Goal: Task Accomplishment & Management: Use online tool/utility

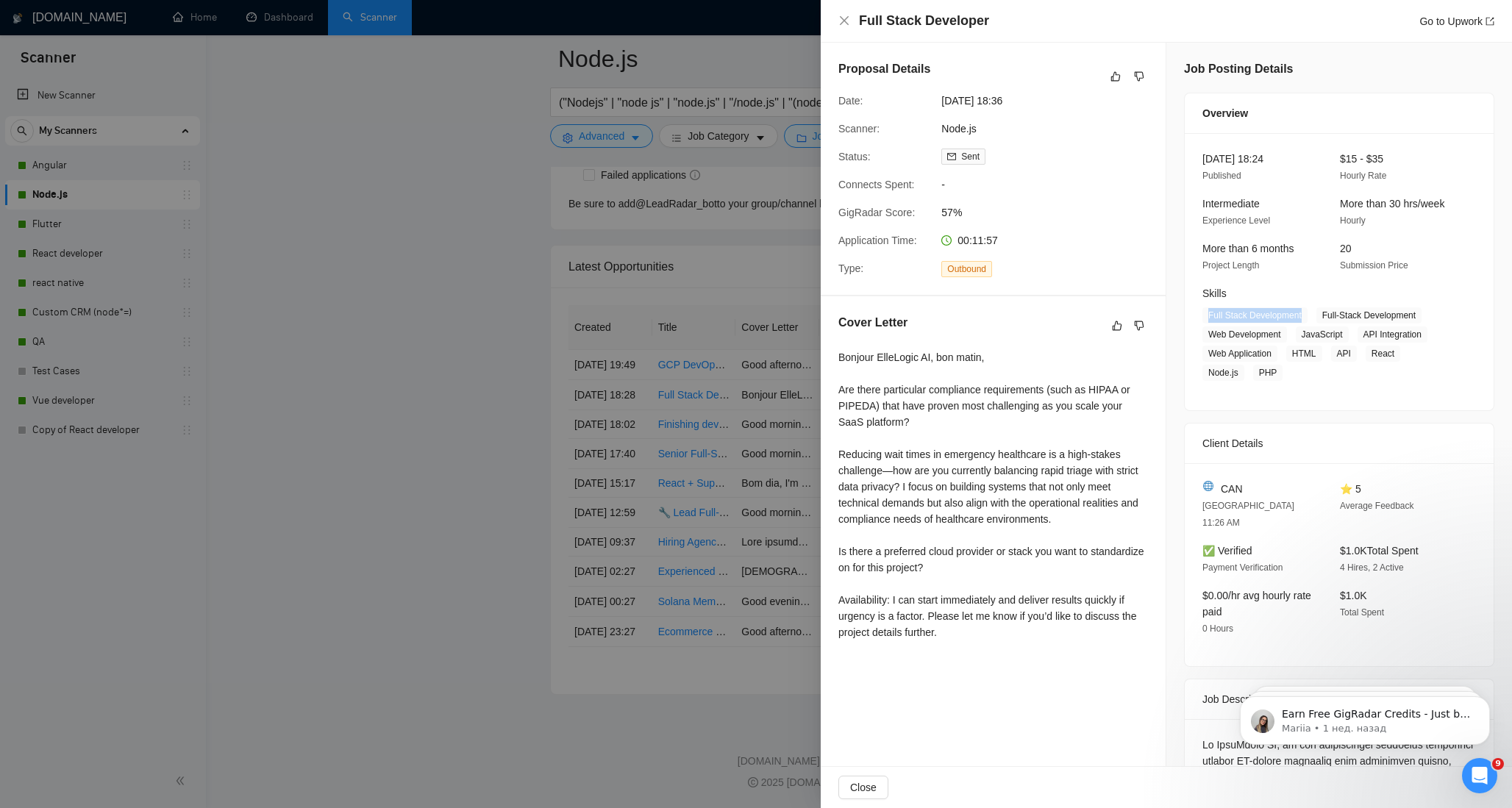
scroll to position [3843, 0]
click at [347, 255] on div at bounding box center [756, 404] width 1512 height 808
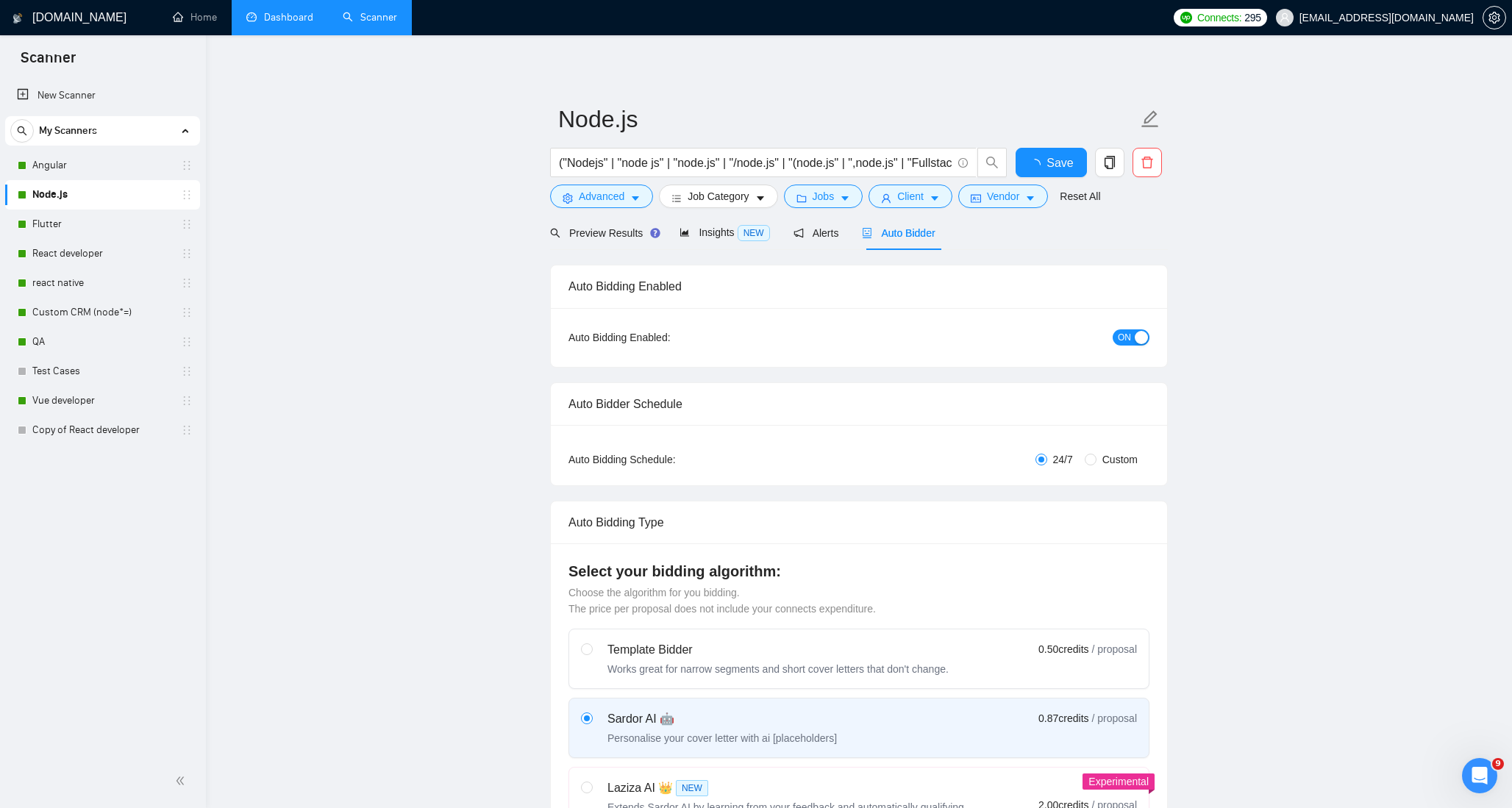
click at [284, 23] on link "Dashboard" at bounding box center [280, 17] width 67 height 12
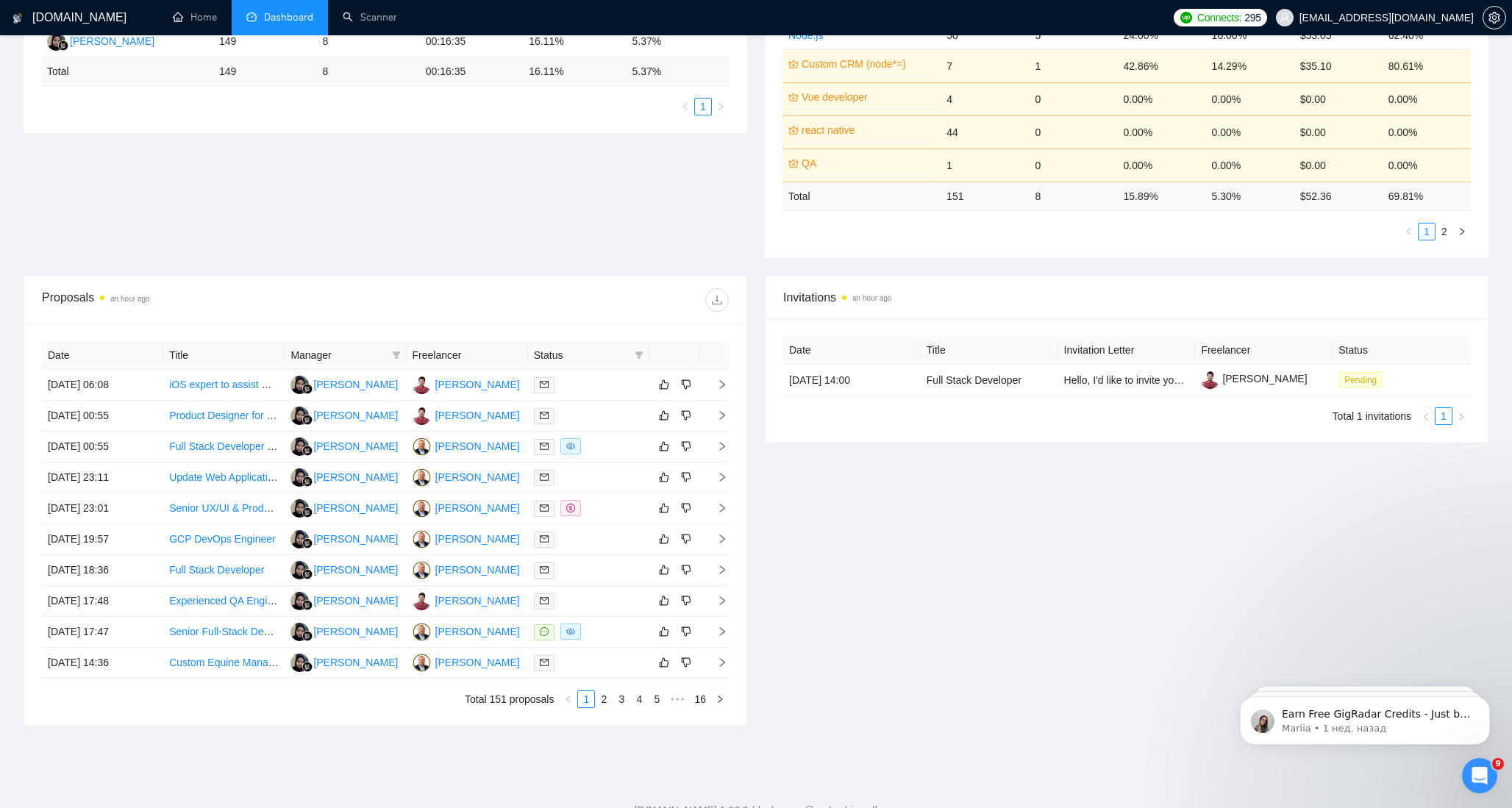
scroll to position [375, 0]
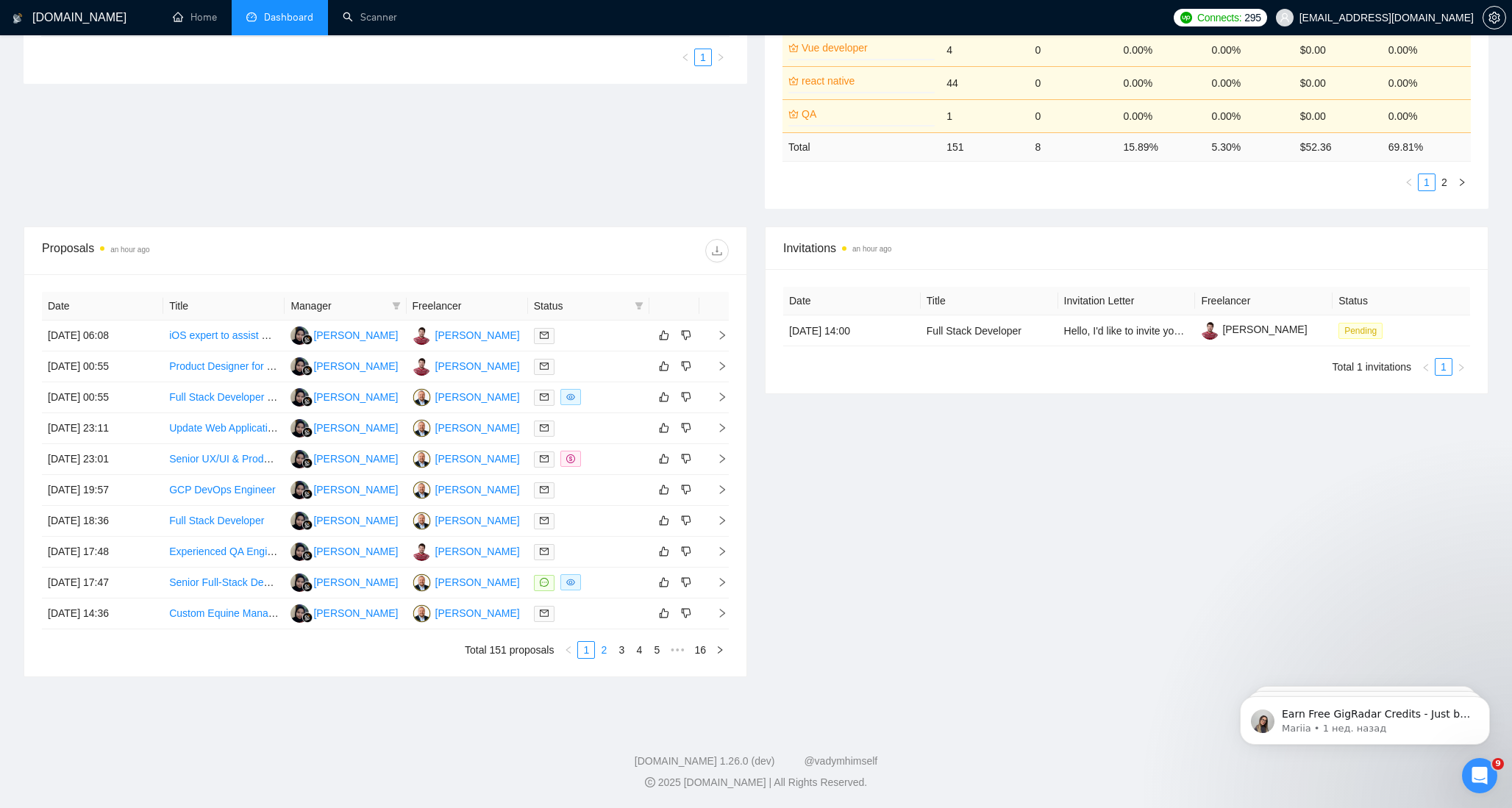
click at [606, 654] on link "2" at bounding box center [603, 650] width 16 height 16
click at [588, 651] on link "1" at bounding box center [586, 650] width 16 height 16
click at [618, 651] on link "3" at bounding box center [621, 650] width 16 height 16
click at [641, 654] on link "4" at bounding box center [639, 650] width 16 height 16
click at [637, 655] on link "5" at bounding box center [639, 650] width 16 height 16
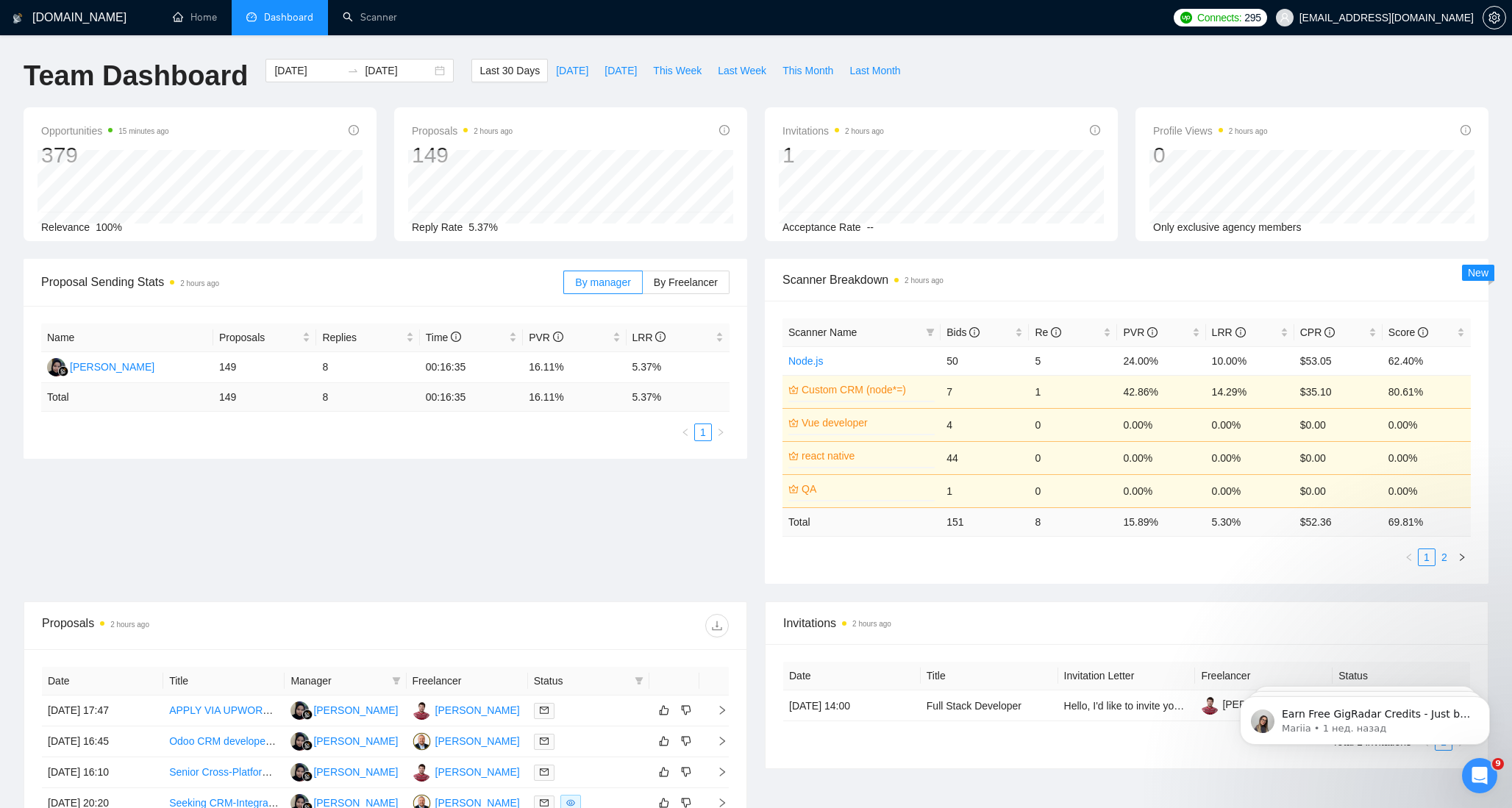
click at [1447, 558] on link "2" at bounding box center [1444, 557] width 16 height 16
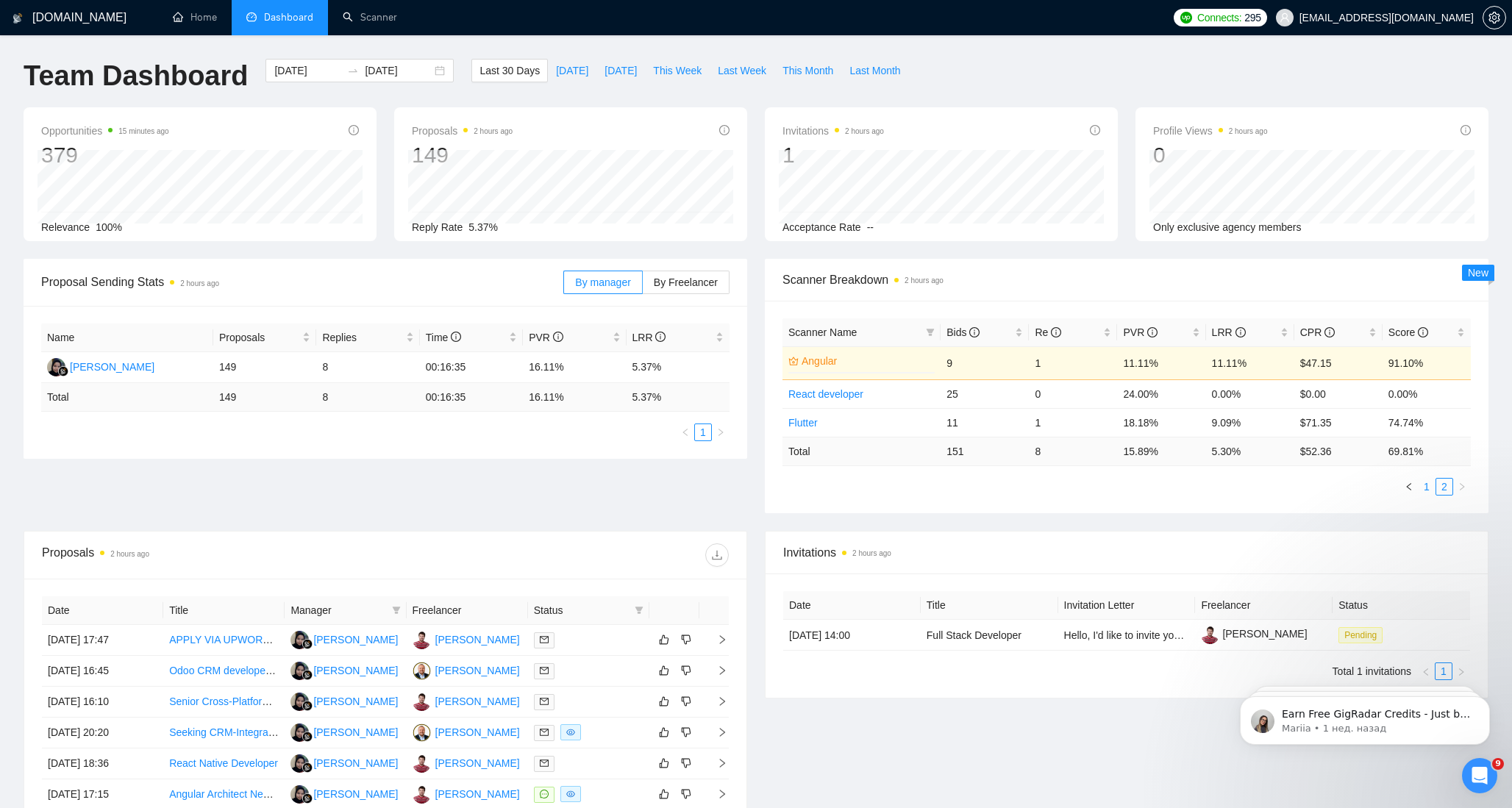
click at [1429, 487] on link "1" at bounding box center [1427, 486] width 16 height 16
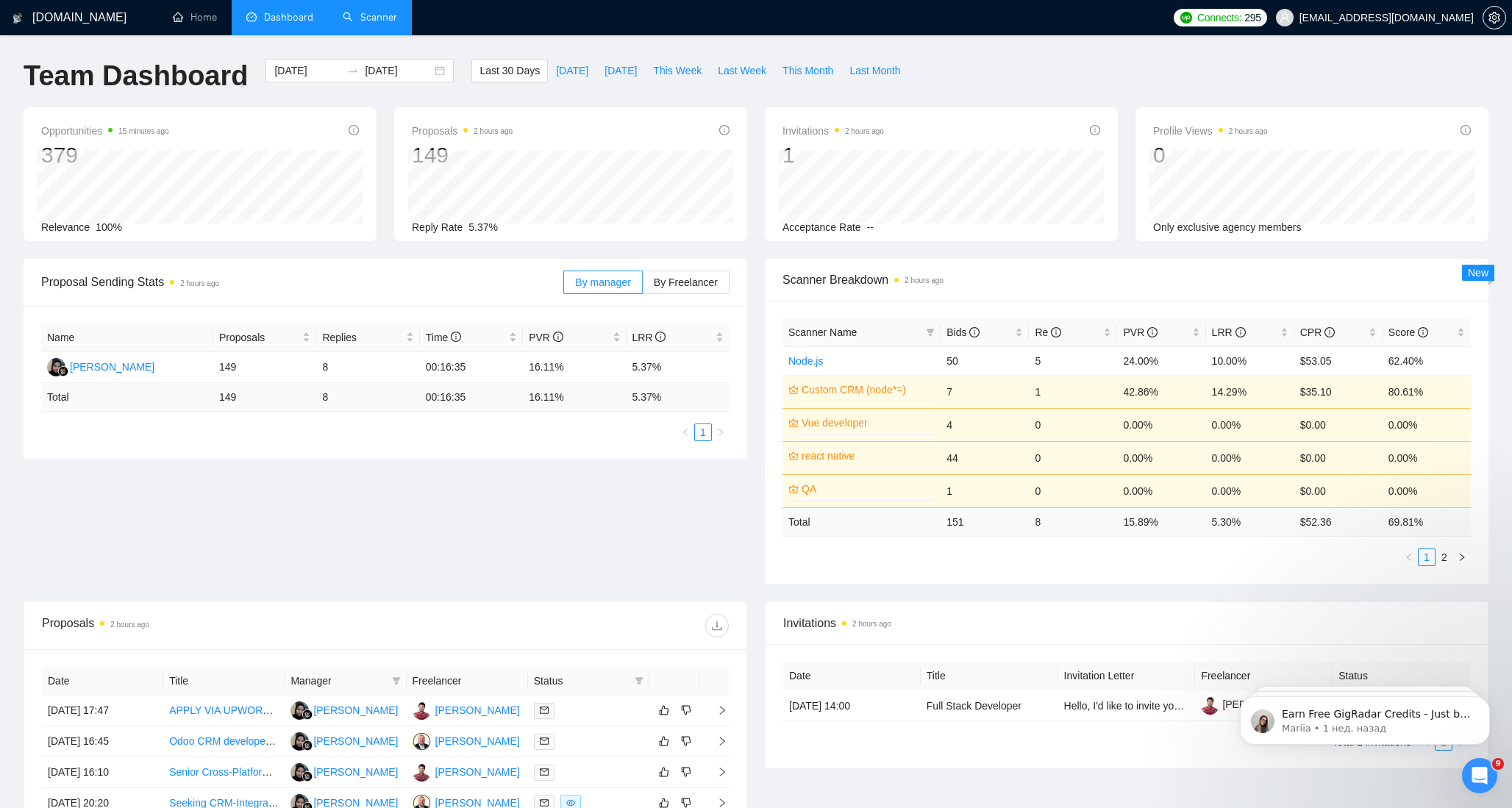
click at [369, 23] on link "Scanner" at bounding box center [370, 17] width 55 height 12
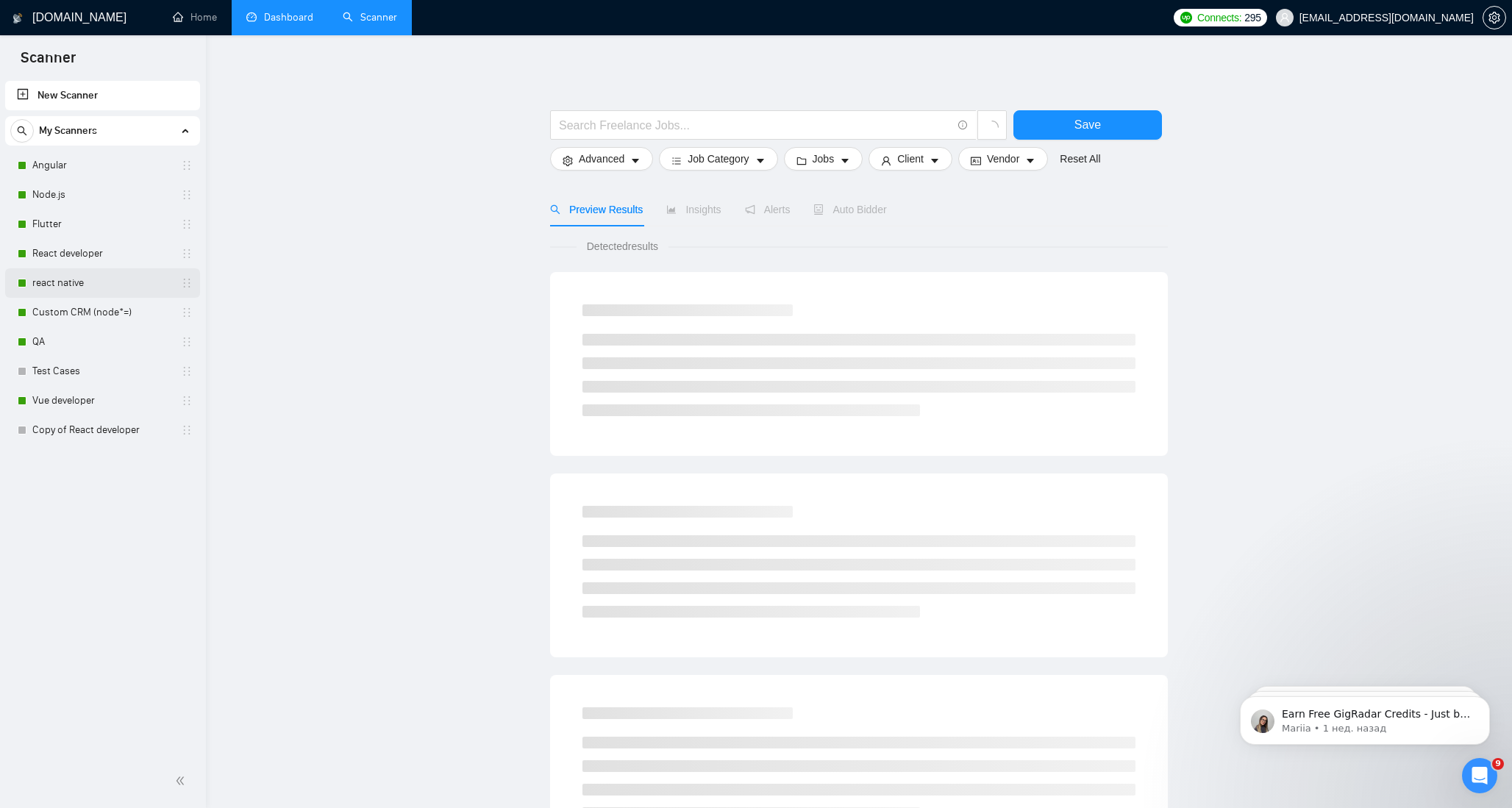
click at [75, 281] on link "react native" at bounding box center [102, 283] width 140 height 30
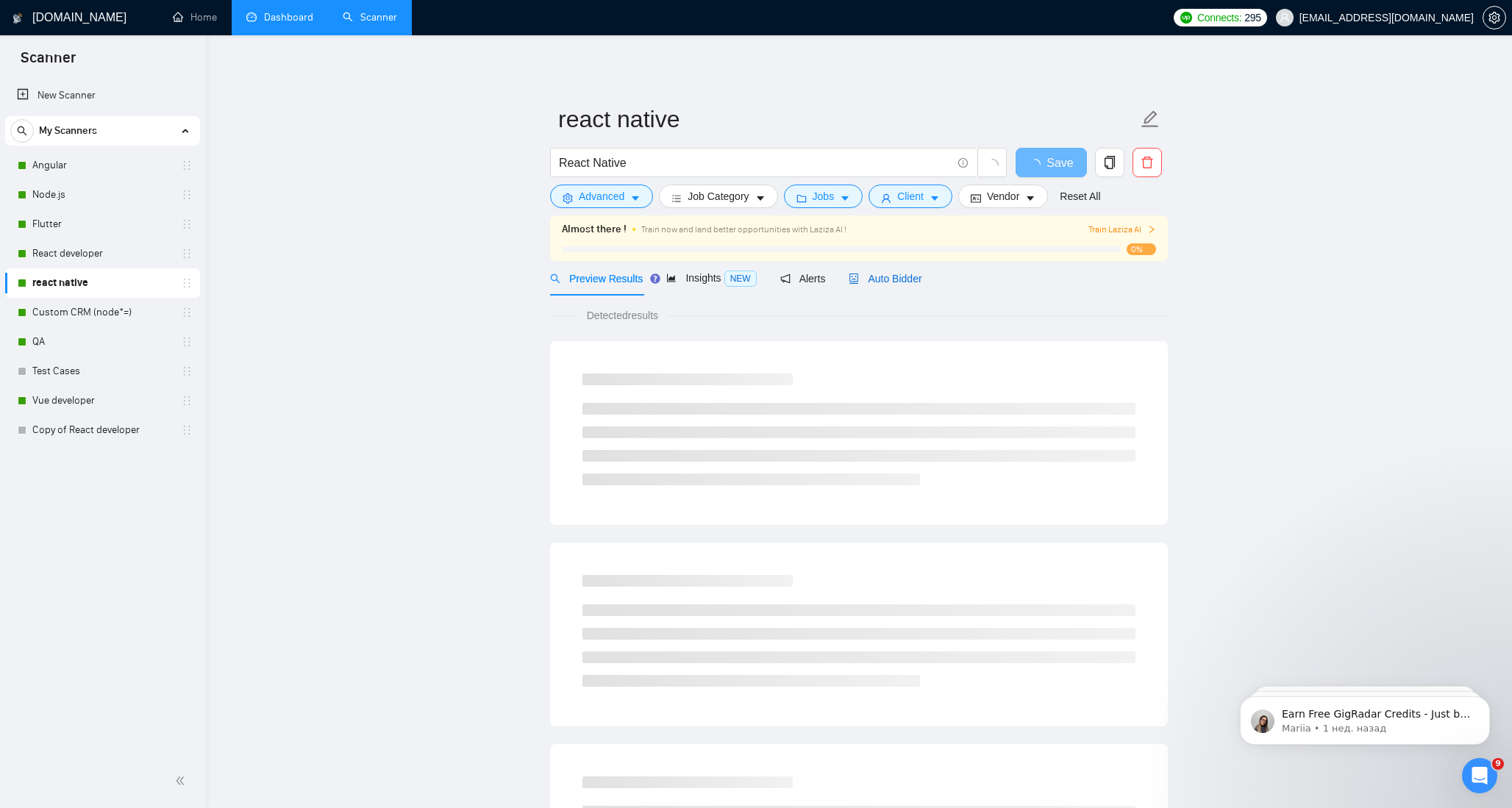
click at [903, 281] on span "Auto Bidder" at bounding box center [885, 278] width 72 height 12
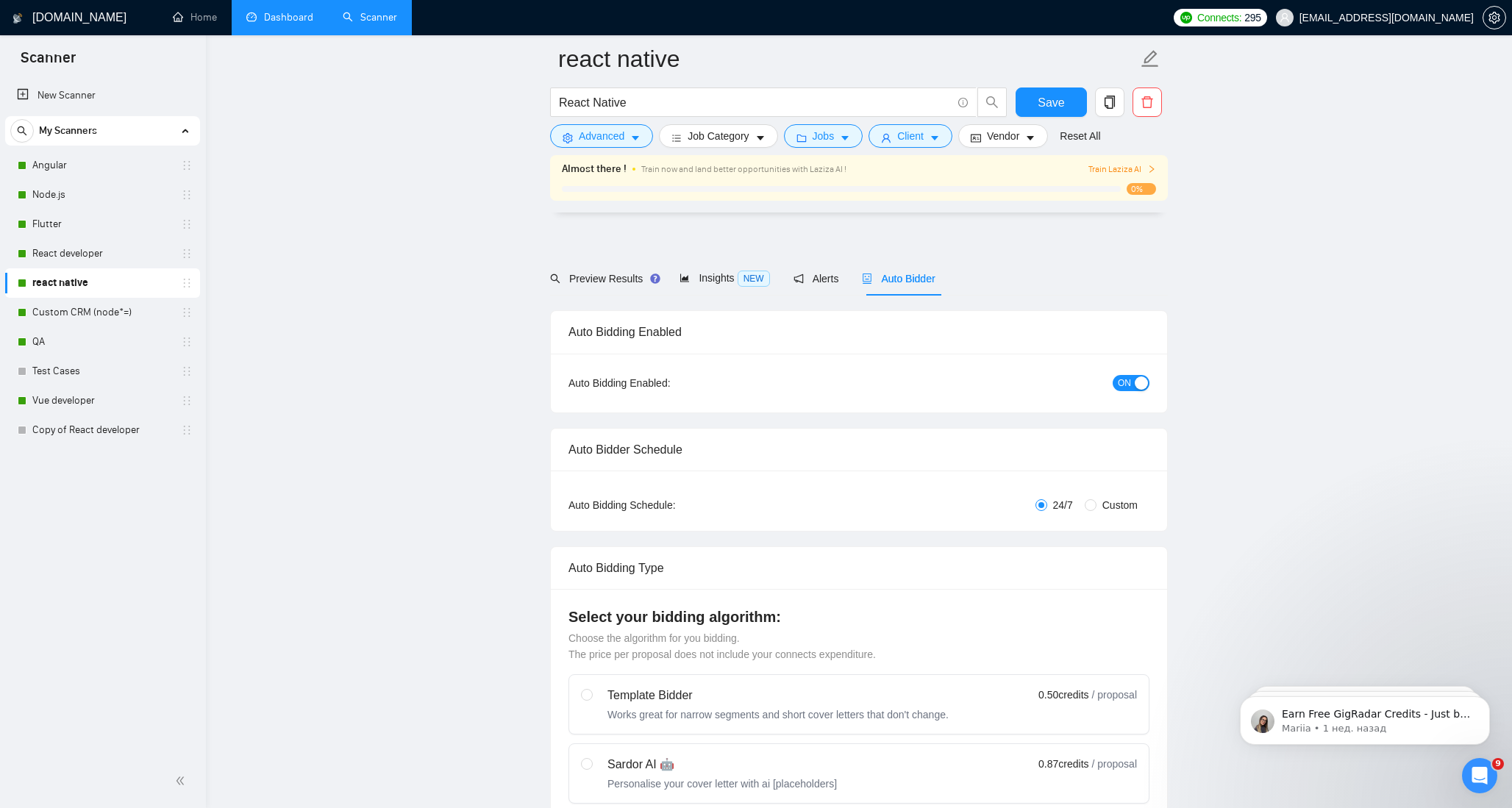
scroll to position [280, 0]
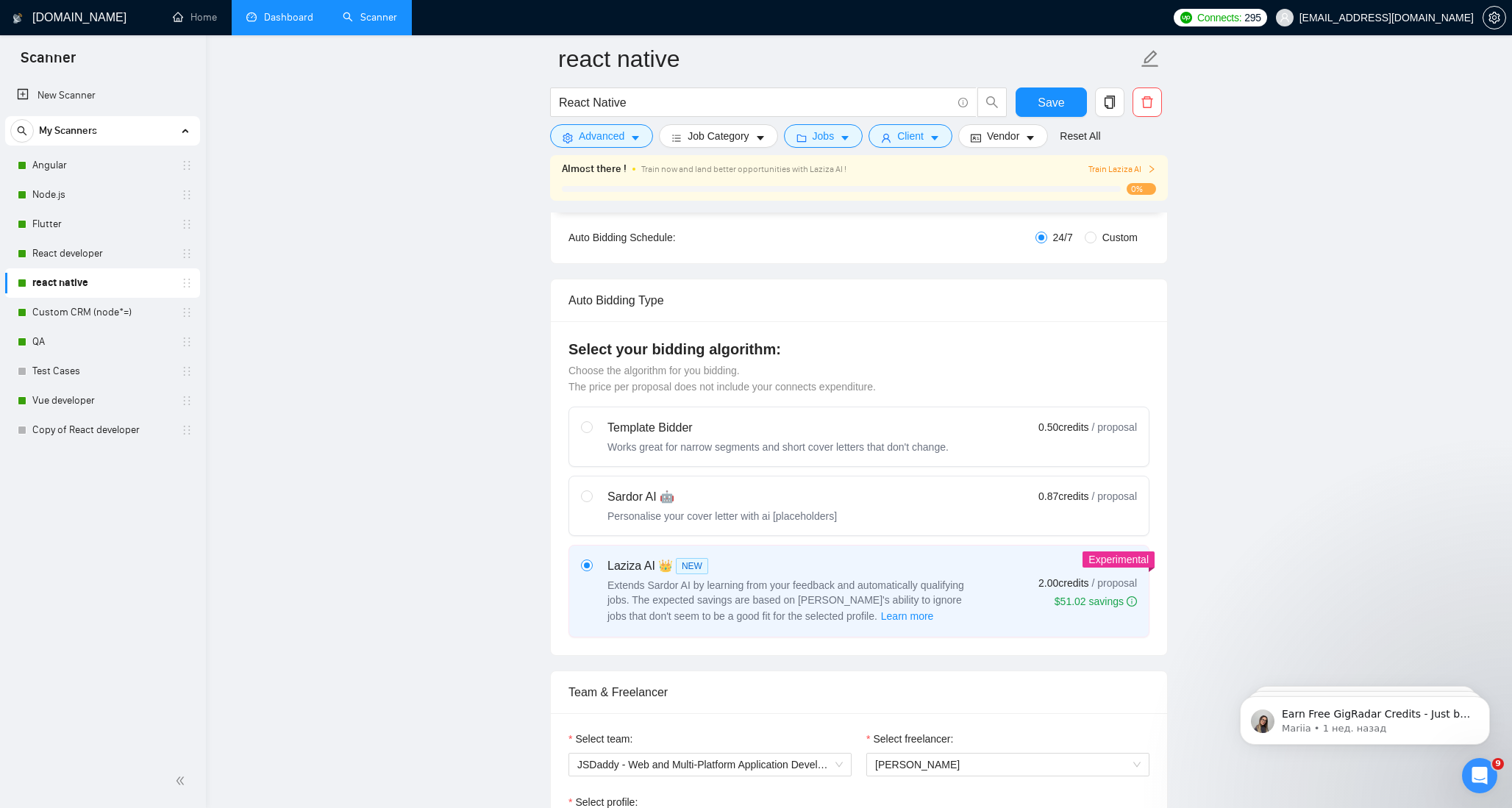
click at [738, 515] on div "Personalise your cover letter with ai [placeholders]" at bounding box center [722, 516] width 229 height 15
click at [592, 501] on input "radio" at bounding box center [586, 496] width 10 height 10
radio input "true"
radio input "false"
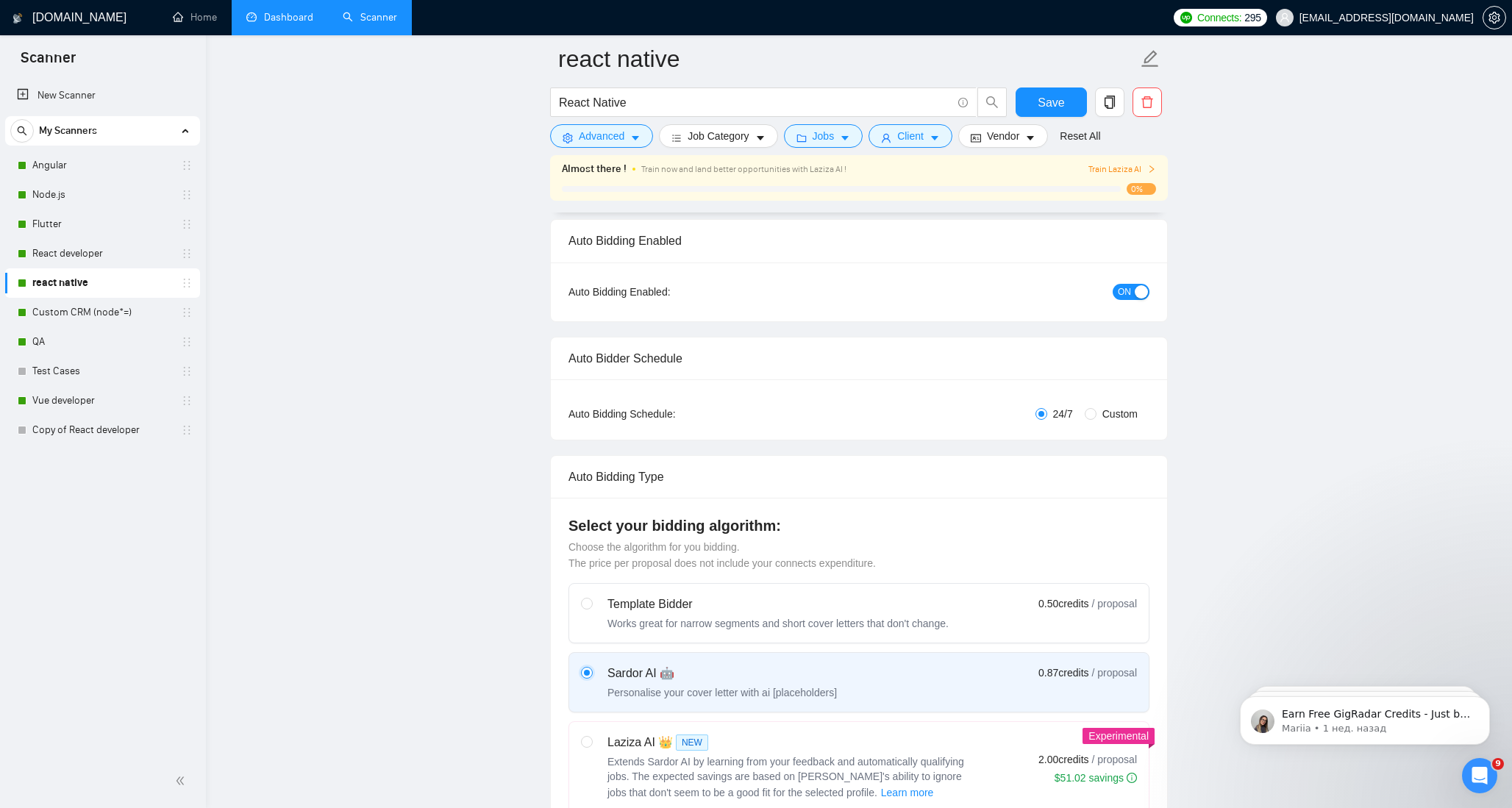
scroll to position [0, 0]
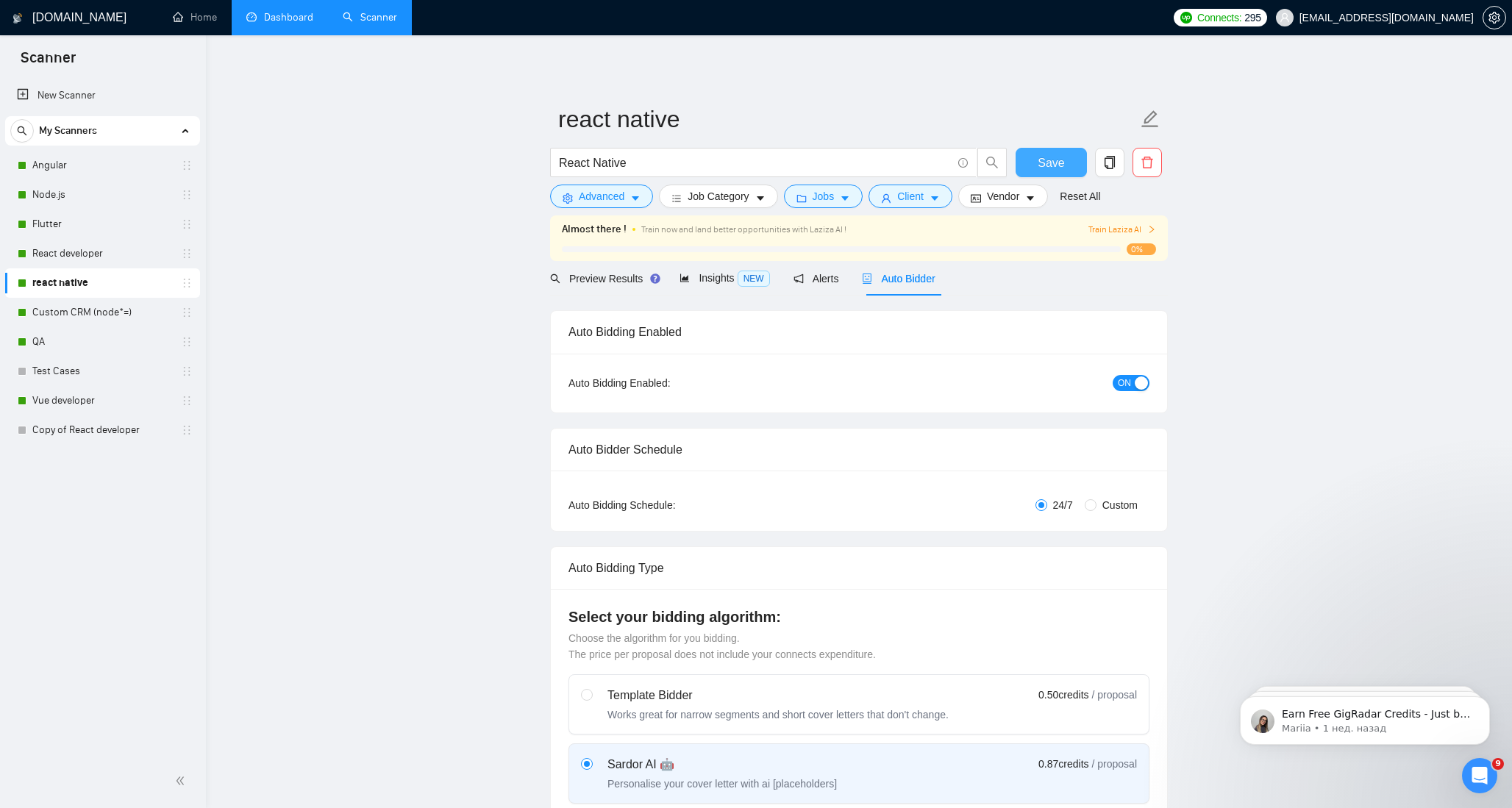
click at [1067, 166] on button "Save" at bounding box center [1051, 163] width 72 height 30
